Goal: Subscribe to service/newsletter

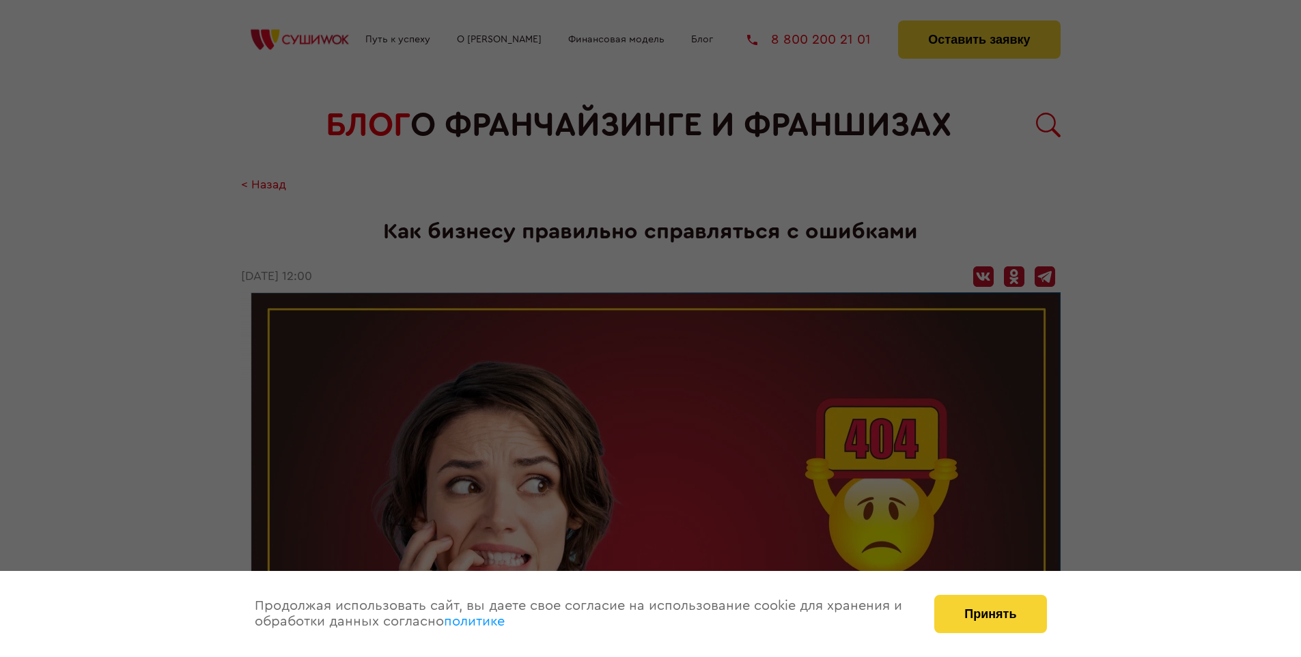
scroll to position [1722, 0]
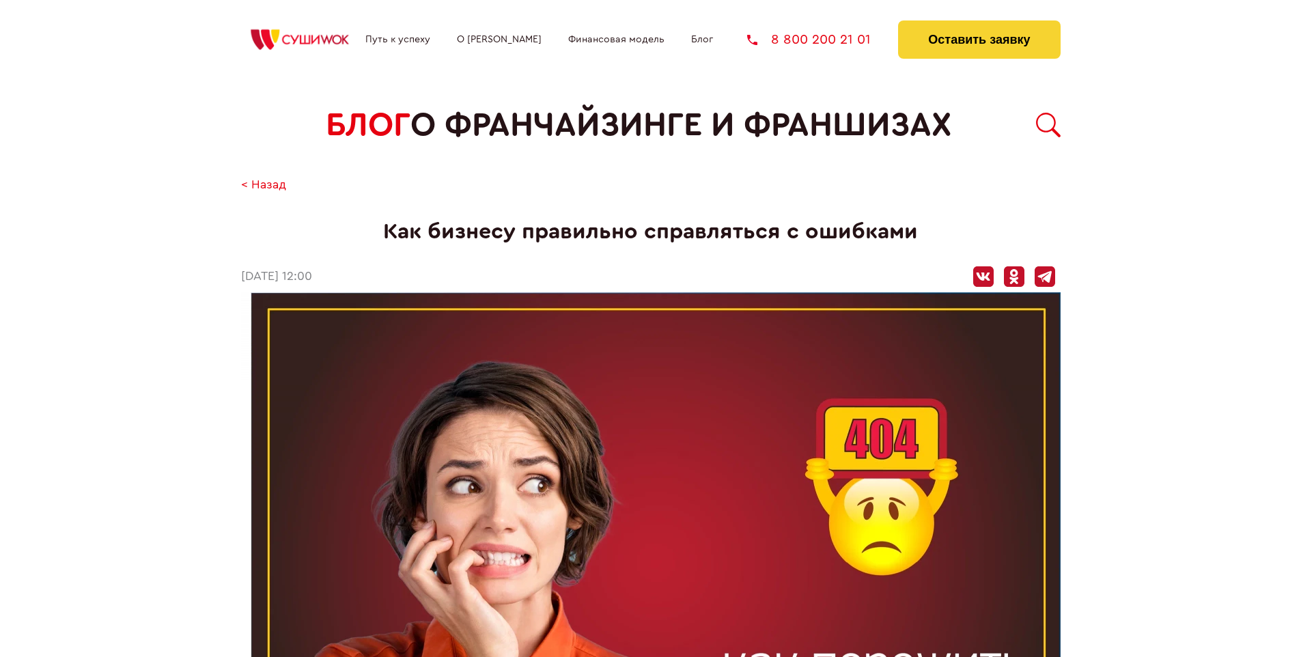
scroll to position [1722, 0]
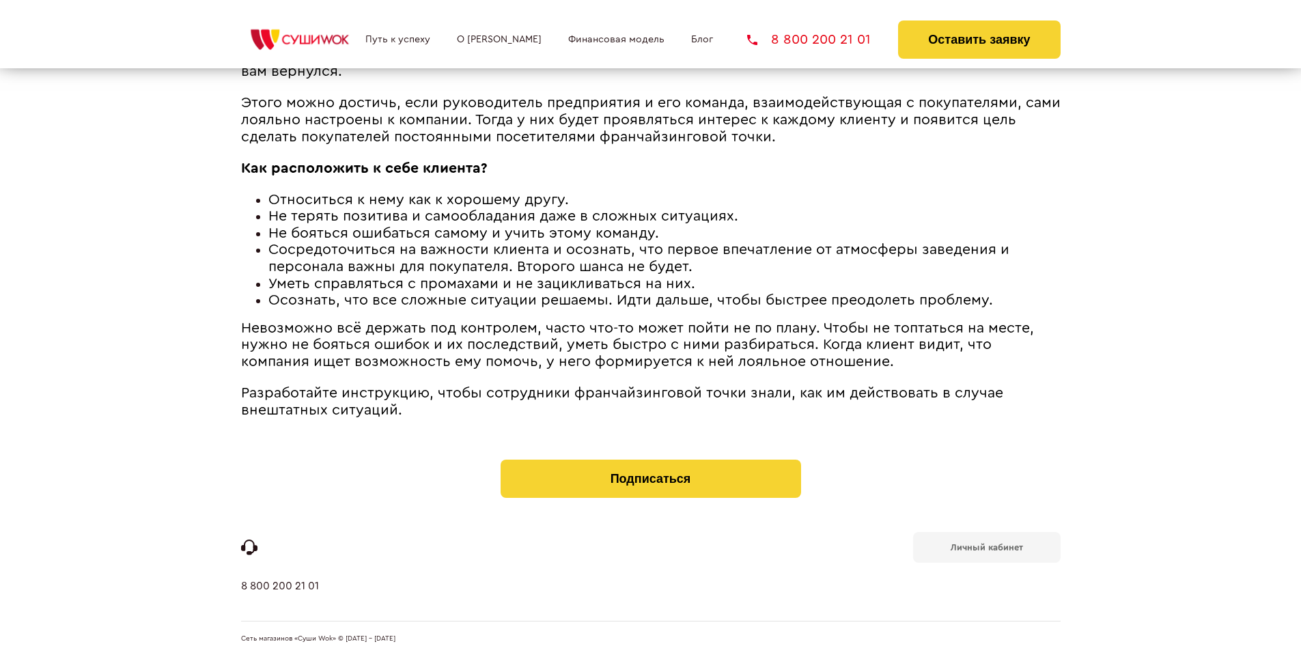
click at [986, 546] on b "Личный кабинет" at bounding box center [986, 547] width 72 height 9
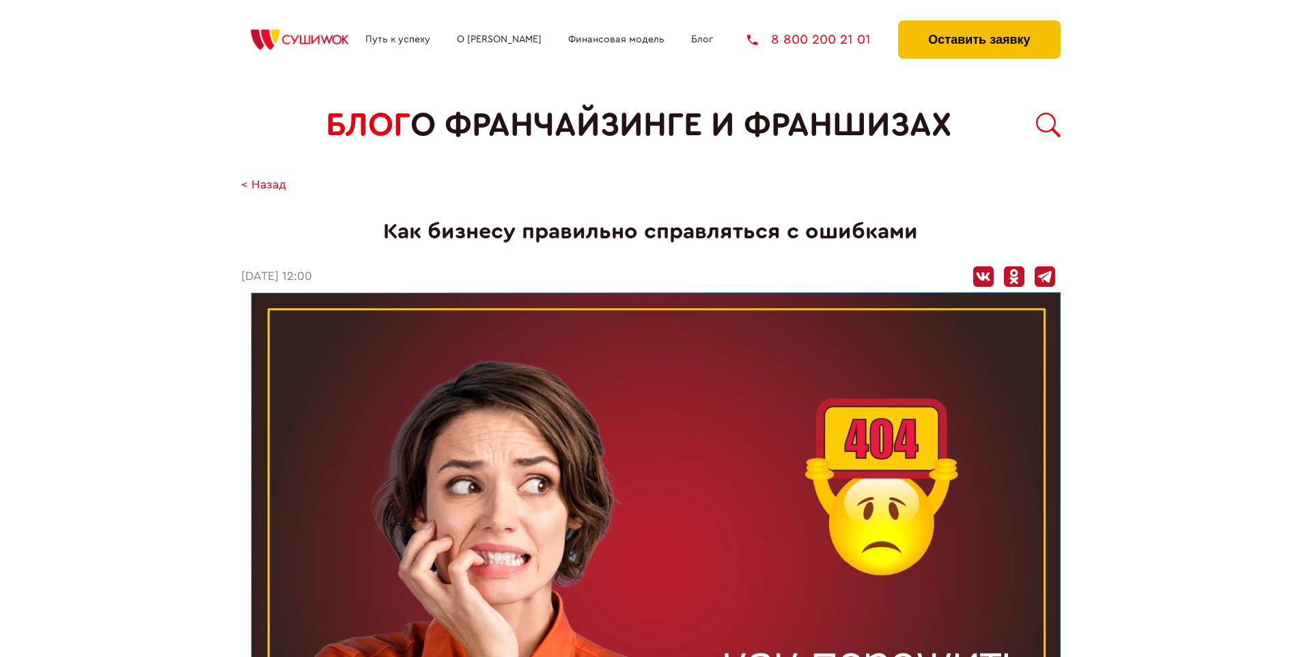
click at [978, 24] on button "Оставить заявку" at bounding box center [979, 39] width 162 height 38
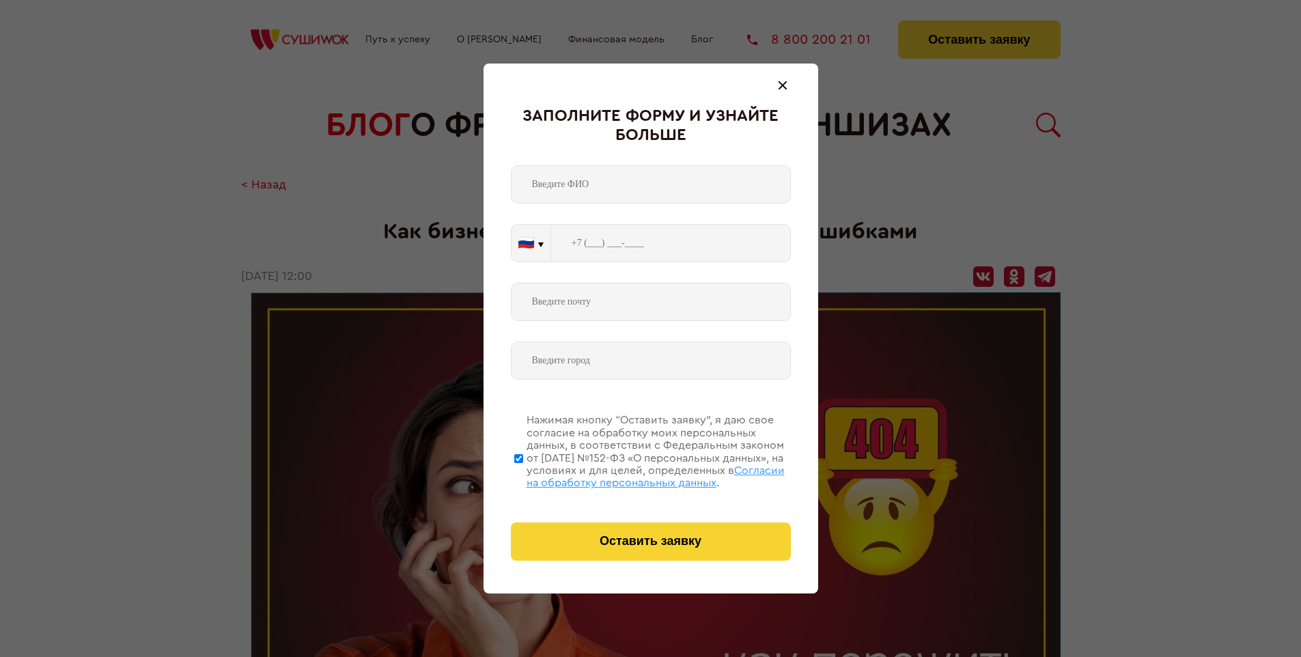
click at [633, 474] on span "Согласии на обработку персональных данных" at bounding box center [655, 476] width 258 height 23
click at [523, 474] on input "Нажимая кнопку “Оставить заявку”, я даю свое согласие на обработку моих персона…" at bounding box center [518, 457] width 9 height 109
checkbox input "false"
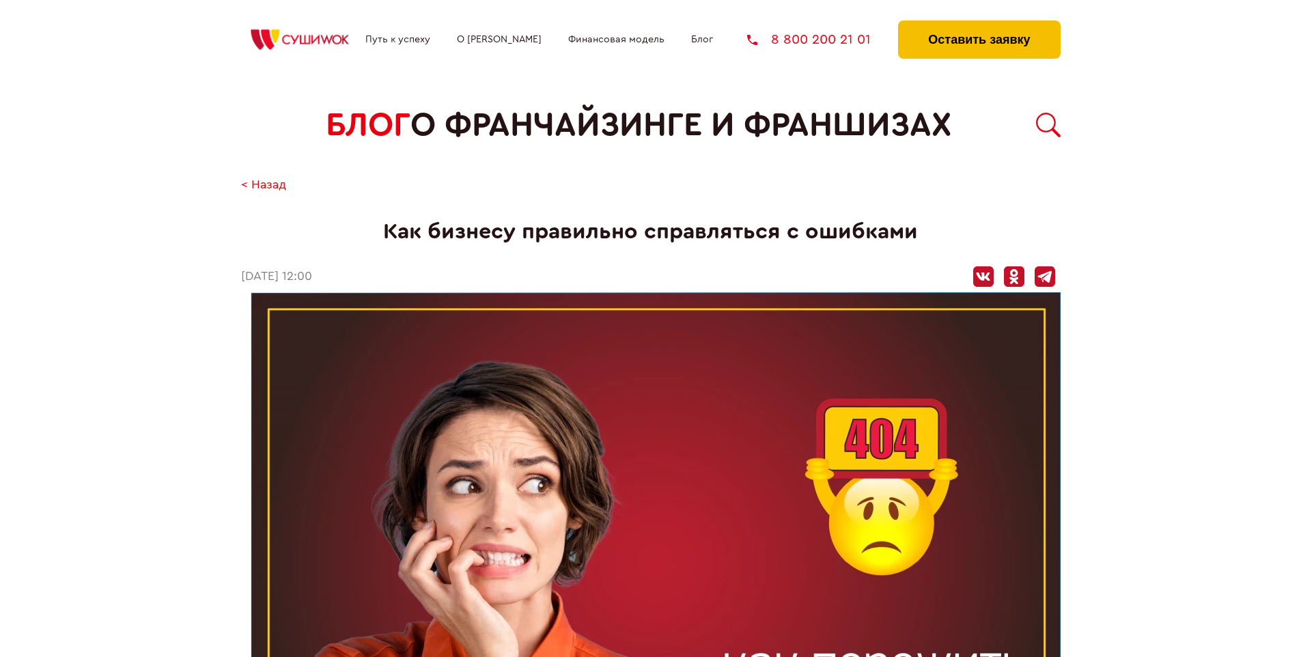
click at [978, 24] on button "Оставить заявку" at bounding box center [979, 39] width 162 height 38
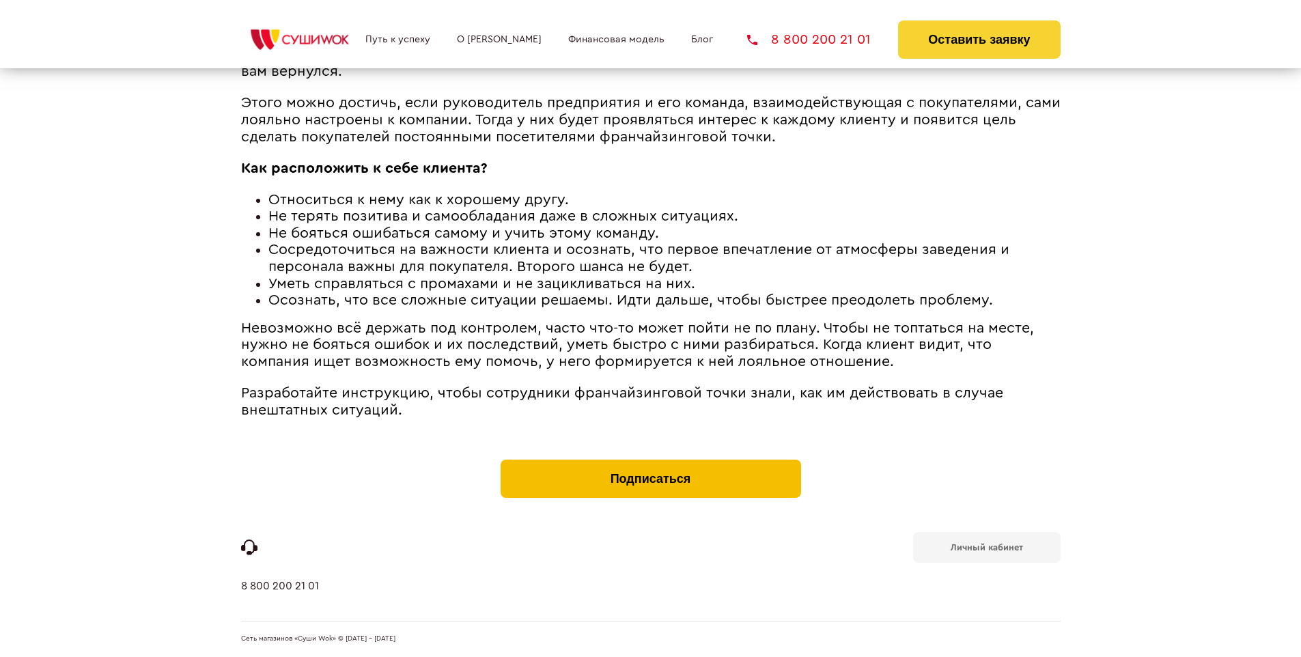
click at [650, 463] on button "Подписаться" at bounding box center [650, 478] width 300 height 38
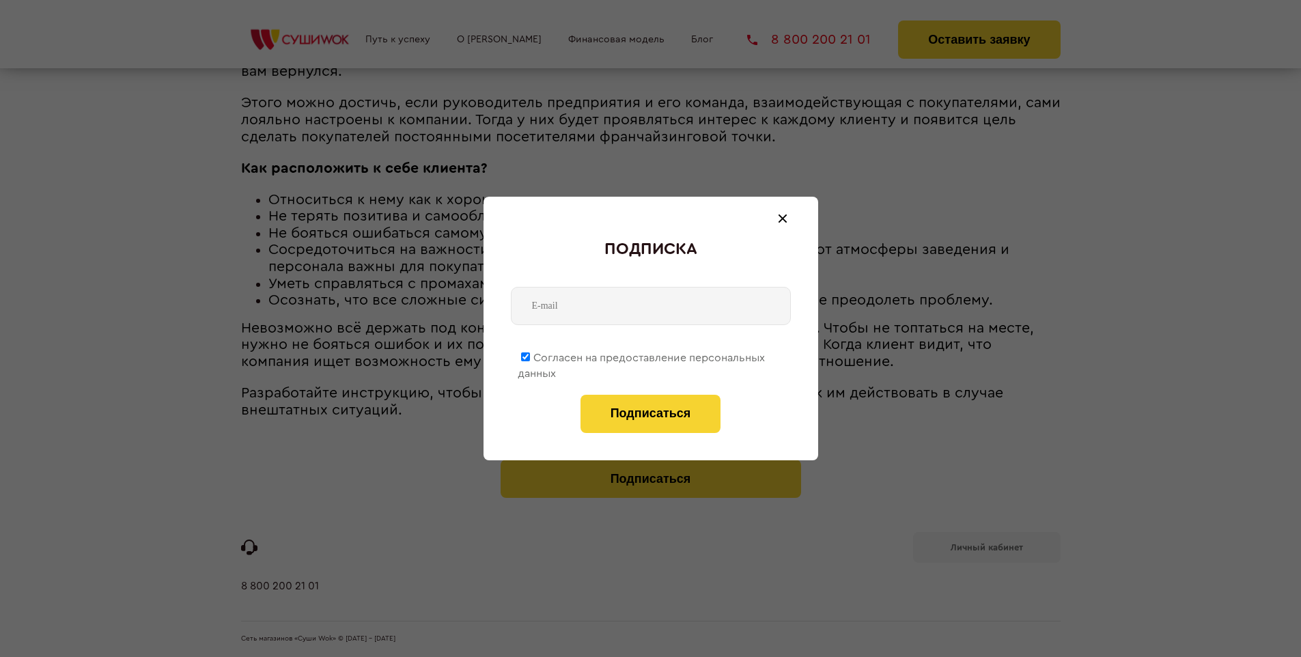
click at [642, 355] on span "Согласен на предоставление персональных данных" at bounding box center [640, 365] width 247 height 27
click at [530, 355] on input "Согласен на предоставление персональных данных" at bounding box center [525, 356] width 9 height 9
checkbox input "false"
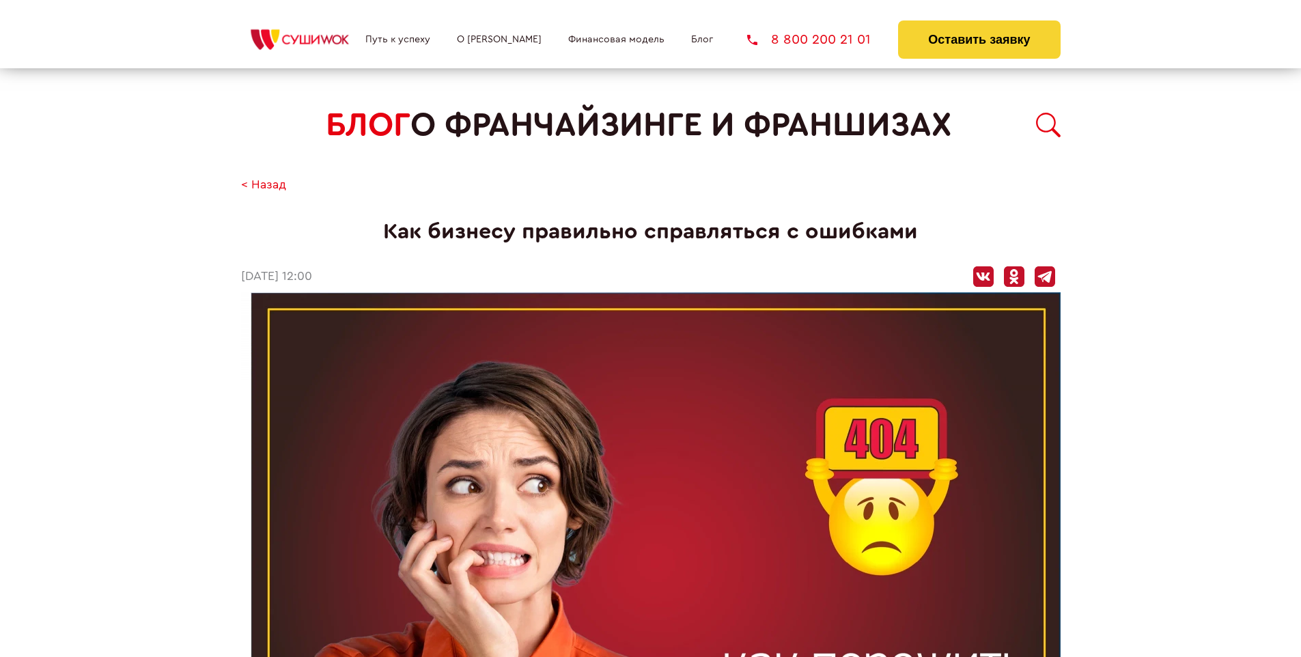
scroll to position [1722, 0]
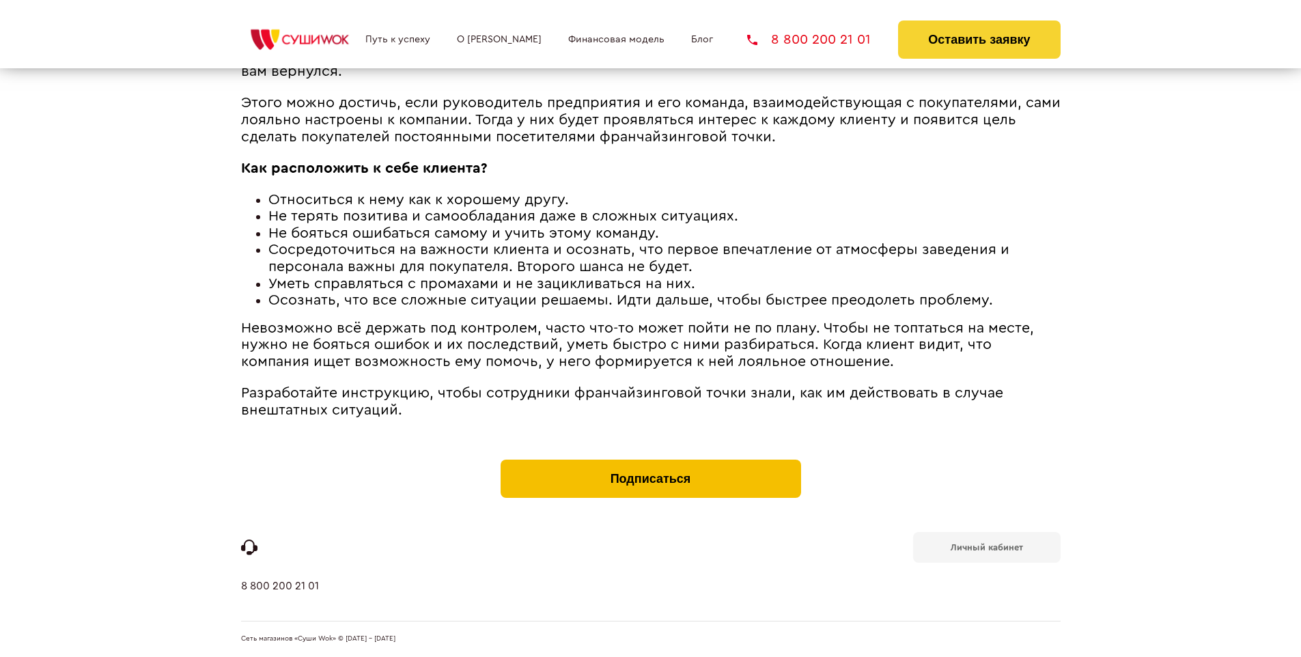
click at [650, 463] on button "Подписаться" at bounding box center [650, 478] width 300 height 38
